Goal: Information Seeking & Learning: Learn about a topic

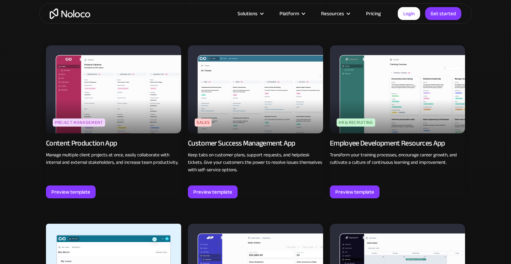
scroll to position [638, 0]
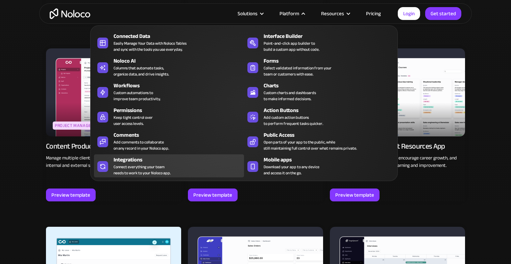
click at [141, 164] on div "Connect everything your team needs to work to your Noloco app." at bounding box center [142, 170] width 57 height 12
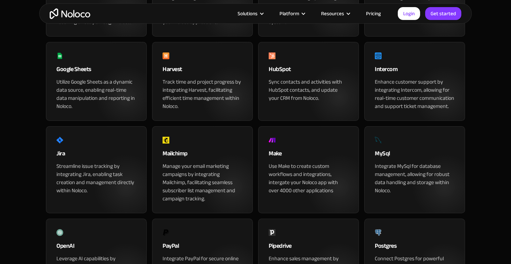
scroll to position [399, 0]
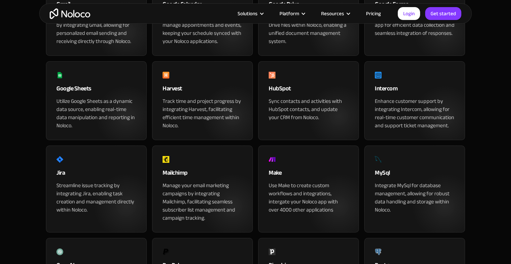
click at [84, 104] on div "Google Sheets Utilize Google Sheets as a dynamic data source, enabling real-tim…" at bounding box center [96, 100] width 101 height 79
click at [81, 97] on div "Google Sheets" at bounding box center [96, 90] width 80 height 14
click at [188, 106] on div "Harvest Track time and project progress by integrating Harvest, facilitating ef…" at bounding box center [202, 100] width 101 height 79
click at [301, 121] on div "Sync contacts and activities with HubSpot contacts, and update your CRM from No…" at bounding box center [309, 109] width 80 height 24
click at [55, 140] on div "Google Sheets Utilize Google Sheets as a dynamic data source, enabling real-tim…" at bounding box center [96, 100] width 101 height 79
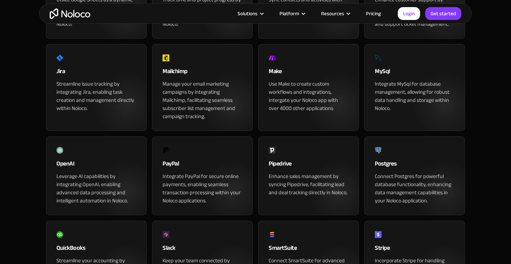
scroll to position [502, 0]
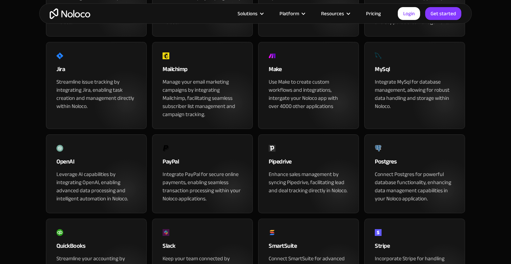
click at [408, 170] on div "Postgres" at bounding box center [415, 163] width 80 height 14
click at [69, 199] on div "Leverage AI capabilities by integrating OpenAI, enabling advanced data processi…" at bounding box center [96, 186] width 80 height 32
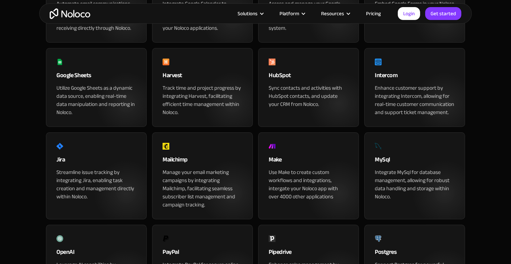
scroll to position [404, 0]
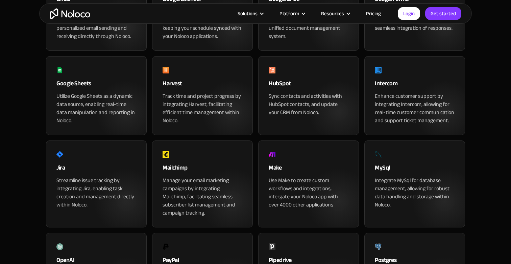
click at [106, 92] on div "Google Sheets" at bounding box center [96, 85] width 80 height 14
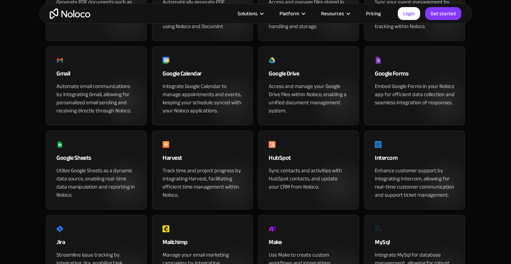
scroll to position [321, 0]
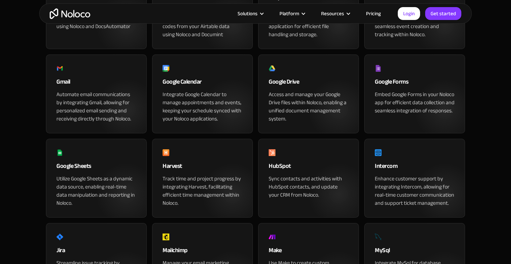
click at [84, 90] on div "Gmail" at bounding box center [96, 84] width 80 height 14
click at [210, 123] on div "Integrate Google Calendar to manage appointments and events, keeping your sched…" at bounding box center [202, 106] width 80 height 32
click at [179, 184] on div "Harvest Track time and project progress by integrating Harvest, facilitating ef…" at bounding box center [202, 178] width 101 height 79
click at [320, 174] on div "HubSpot" at bounding box center [309, 168] width 80 height 14
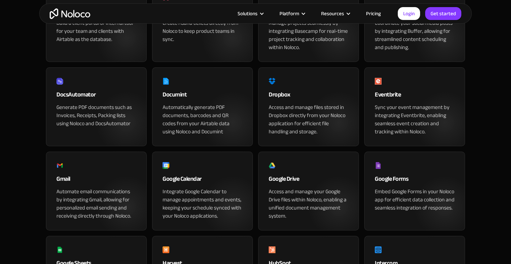
scroll to position [222, 0]
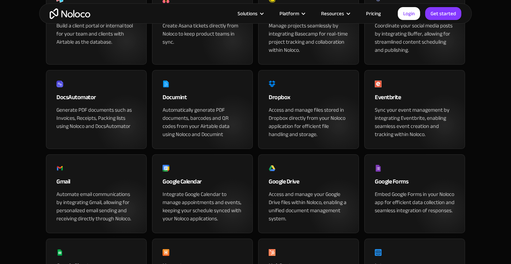
click at [95, 106] on div "DocsAutomator" at bounding box center [96, 99] width 80 height 14
click at [61, 87] on img at bounding box center [59, 83] width 7 height 7
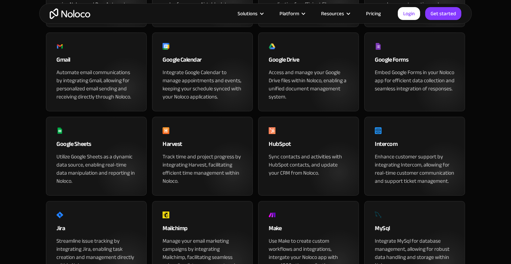
scroll to position [396, 0]
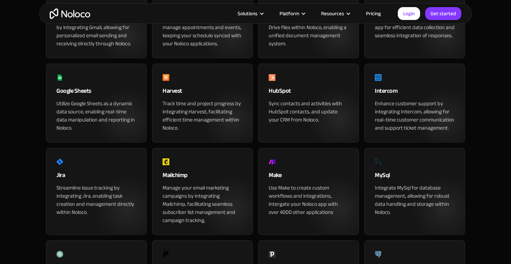
click at [76, 99] on div "Google Sheets" at bounding box center [96, 93] width 80 height 14
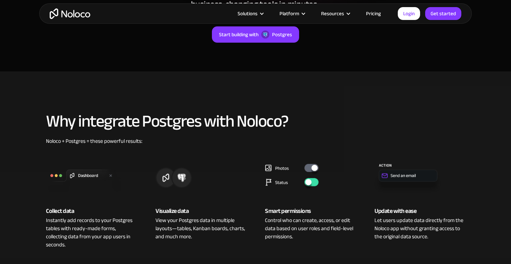
scroll to position [160, 0]
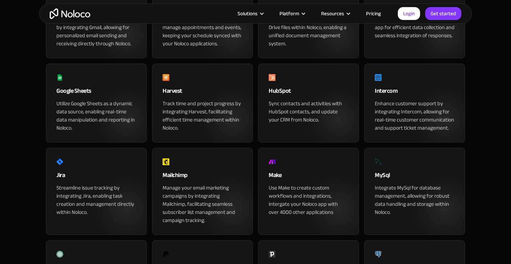
click at [64, 99] on div "Google Sheets" at bounding box center [96, 93] width 80 height 14
click at [61, 128] on div "Utilize Google Sheets as a dynamic data source, enabling real-time data manipul…" at bounding box center [96, 115] width 80 height 32
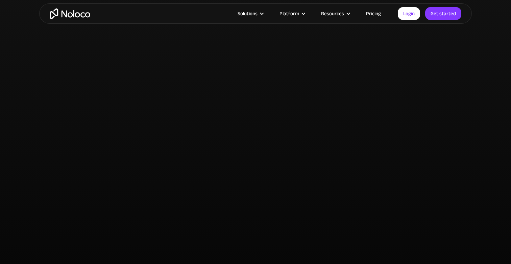
scroll to position [1672, 0]
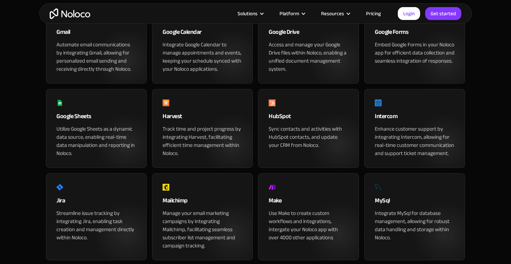
scroll to position [371, 0]
click at [86, 136] on div "Google Sheets Utilize Google Sheets as a dynamic data source, enabling real-tim…" at bounding box center [96, 128] width 101 height 79
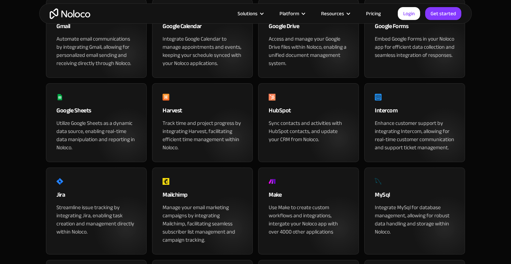
scroll to position [381, 0]
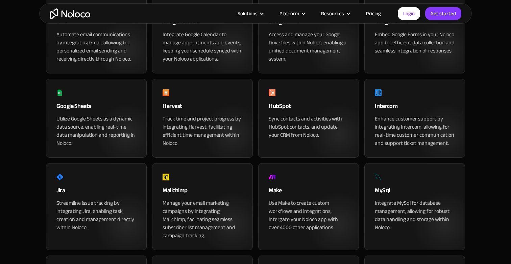
click at [194, 123] on div "Harvest Track time and project progress by integrating Harvest, facilitating ef…" at bounding box center [202, 118] width 101 height 79
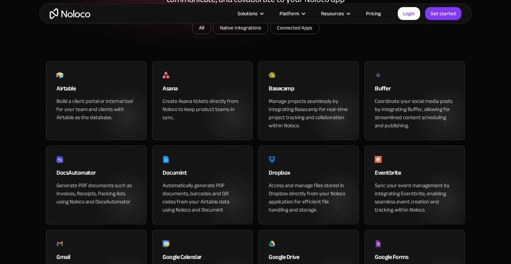
scroll to position [121, 0]
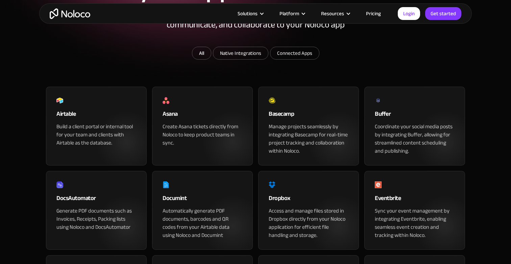
click at [71, 122] on div "Airtable" at bounding box center [96, 116] width 80 height 14
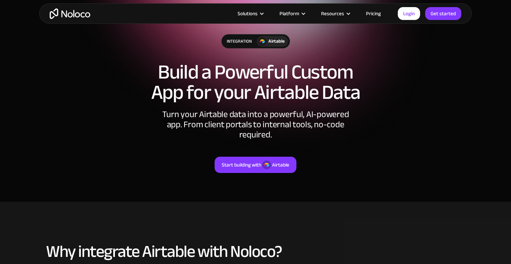
scroll to position [48, 0]
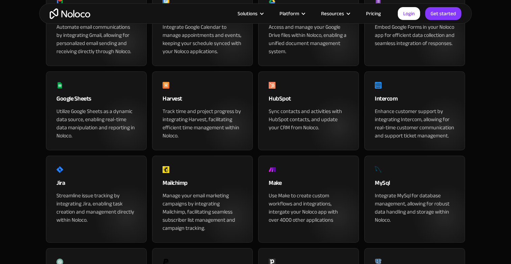
scroll to position [390, 0]
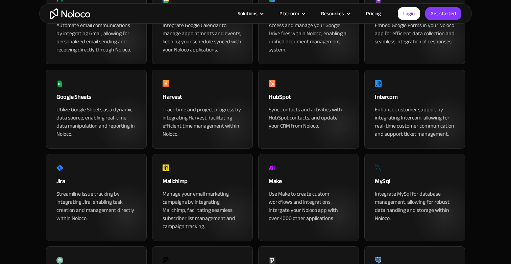
click at [70, 105] on div "Google Sheets" at bounding box center [96, 99] width 80 height 14
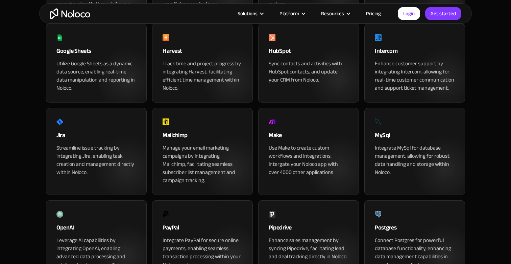
scroll to position [436, 0]
click at [99, 143] on div "Jira" at bounding box center [96, 137] width 80 height 14
click at [171, 143] on div "Mailchimp Manage your email marketing campaigns by integrating Mailchimp, facil…" at bounding box center [202, 150] width 101 height 87
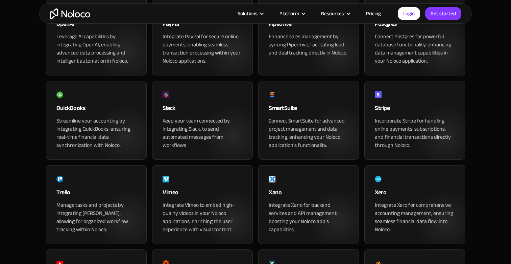
scroll to position [544, 0]
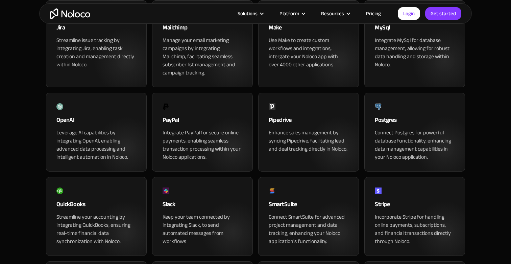
click at [403, 161] on div "Connect Postgres for powerful database functionality, enhancing data management…" at bounding box center [415, 144] width 80 height 32
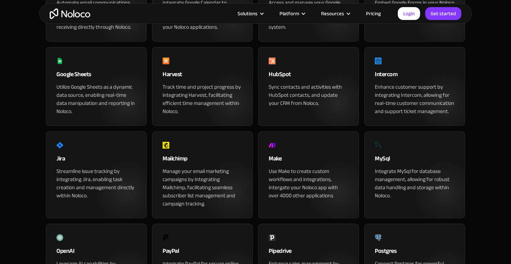
scroll to position [399, 0]
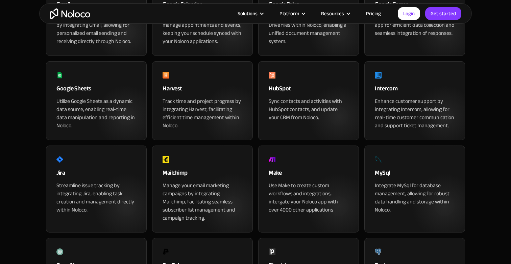
click at [75, 97] on div "Google Sheets" at bounding box center [96, 90] width 80 height 14
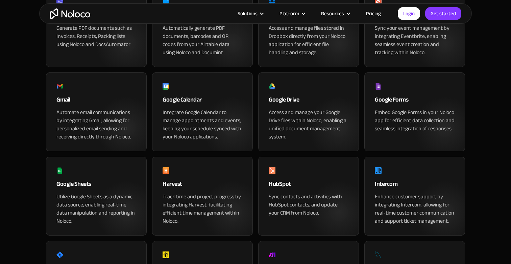
scroll to position [299, 0]
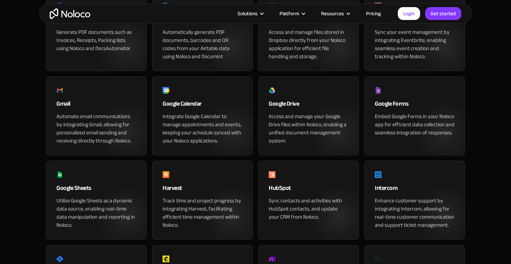
click at [97, 145] on div "Automate email communications by integrating Gmail, allowing for personalized e…" at bounding box center [96, 128] width 80 height 32
click at [78, 196] on div "Google Sheets" at bounding box center [96, 190] width 80 height 14
click at [181, 196] on div "Harvest" at bounding box center [202, 190] width 80 height 14
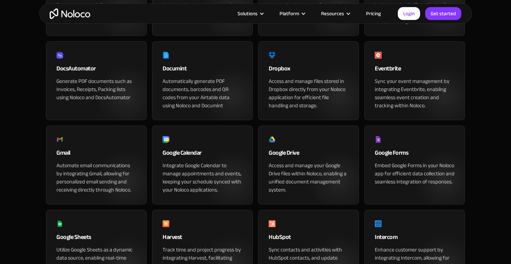
scroll to position [249, 0]
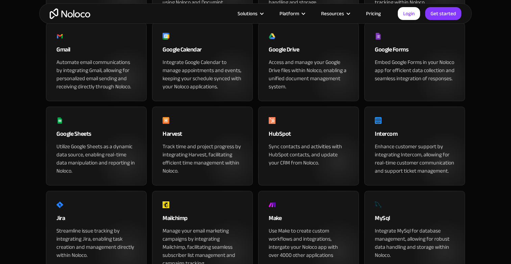
click at [94, 172] on div "Utilize Google Sheets as a dynamic data source, enabling real-time data manipul…" at bounding box center [96, 158] width 80 height 32
